Goal: Task Accomplishment & Management: Manage account settings

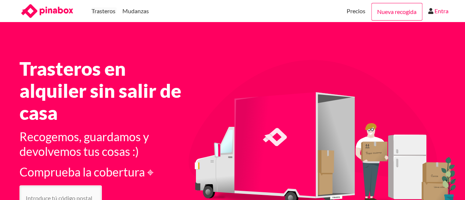
click at [444, 12] on link "Entra" at bounding box center [442, 11] width 14 height 22
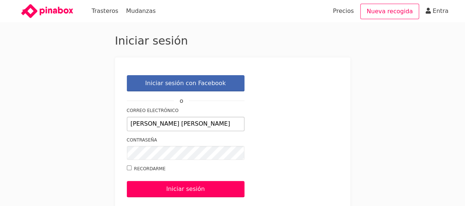
click at [216, 126] on input "[PERSON_NAME] [PERSON_NAME]" at bounding box center [186, 124] width 118 height 14
type input "[EMAIL_ADDRESS][DOMAIN_NAME]"
click at [297, 176] on div "Iniciar sesión" at bounding box center [233, 189] width 212 height 28
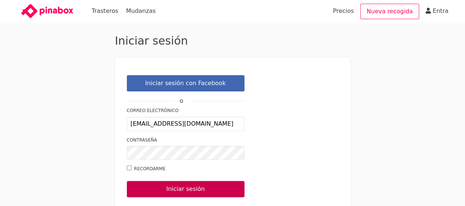
click at [205, 188] on input "Iniciar sesión" at bounding box center [186, 189] width 118 height 16
click at [144, 189] on input "Iniciar sesión" at bounding box center [186, 189] width 118 height 16
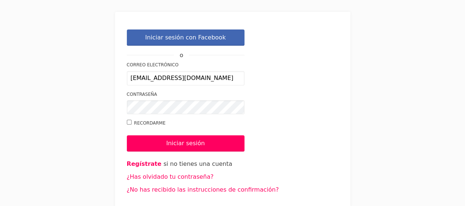
scroll to position [47, 0]
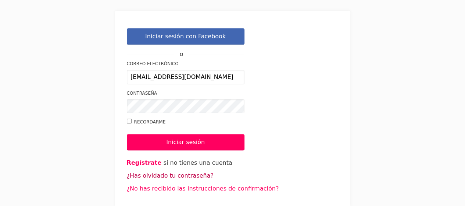
click at [179, 175] on link "¿Has olvidado tu contraseña?" at bounding box center [170, 175] width 87 height 7
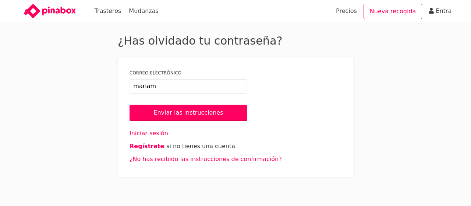
type input "[EMAIL_ADDRESS][DOMAIN_NAME]"
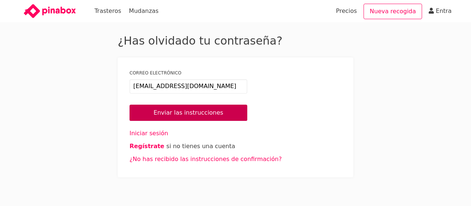
click at [199, 115] on input "Enviar las instrucciones" at bounding box center [189, 112] width 118 height 16
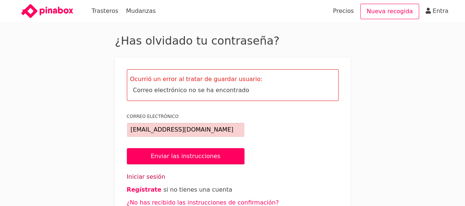
click at [149, 175] on link "Iniciar sesión" at bounding box center [146, 176] width 39 height 7
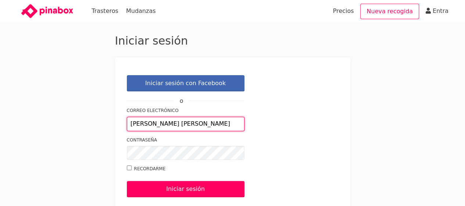
click at [195, 124] on input "[PERSON_NAME]" at bounding box center [186, 124] width 118 height 14
type input "mryqk@hotmail.com"
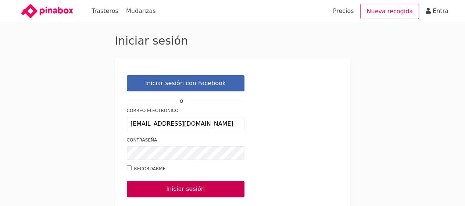
click at [190, 187] on input "Iniciar sesión" at bounding box center [186, 189] width 118 height 16
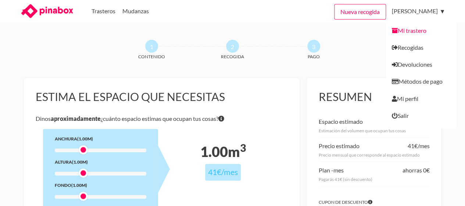
click at [386, 32] on link "Mi trastero" at bounding box center [421, 27] width 71 height 23
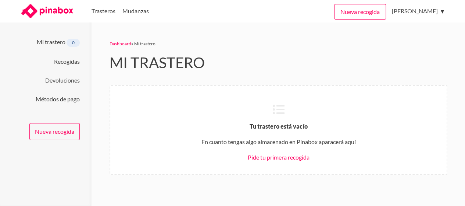
click at [67, 97] on link "Métodos de pago" at bounding box center [58, 98] width 44 height 7
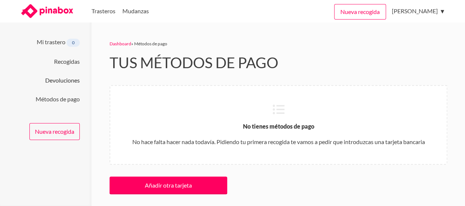
click at [68, 78] on link "Devoluciones" at bounding box center [62, 80] width 35 height 7
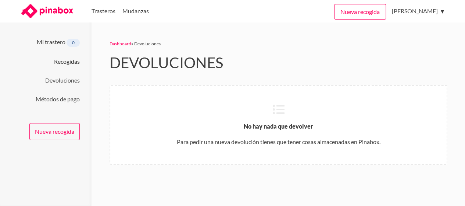
click at [68, 62] on link "Recogidas" at bounding box center [67, 61] width 26 height 7
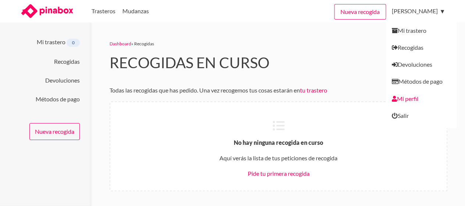
click at [386, 99] on link "Mi perfil" at bounding box center [421, 98] width 71 height 17
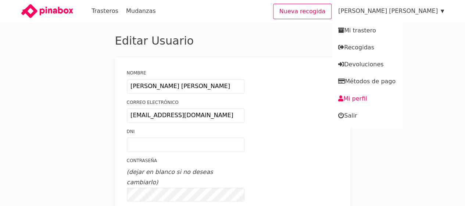
click at [384, 99] on link "Mi perfil" at bounding box center [368, 98] width 71 height 17
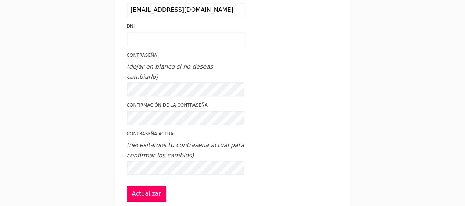
scroll to position [107, 0]
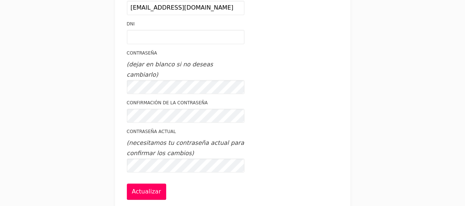
click at [107, 146] on div "Editar Usuario Nombre [PERSON_NAME] Correo electrónico [EMAIL_ADDRESS][DOMAIN_N…" at bounding box center [232, 71] width 441 height 291
click at [151, 183] on input "Actualizar" at bounding box center [146, 191] width 39 height 16
